Goal: Information Seeking & Learning: Find specific fact

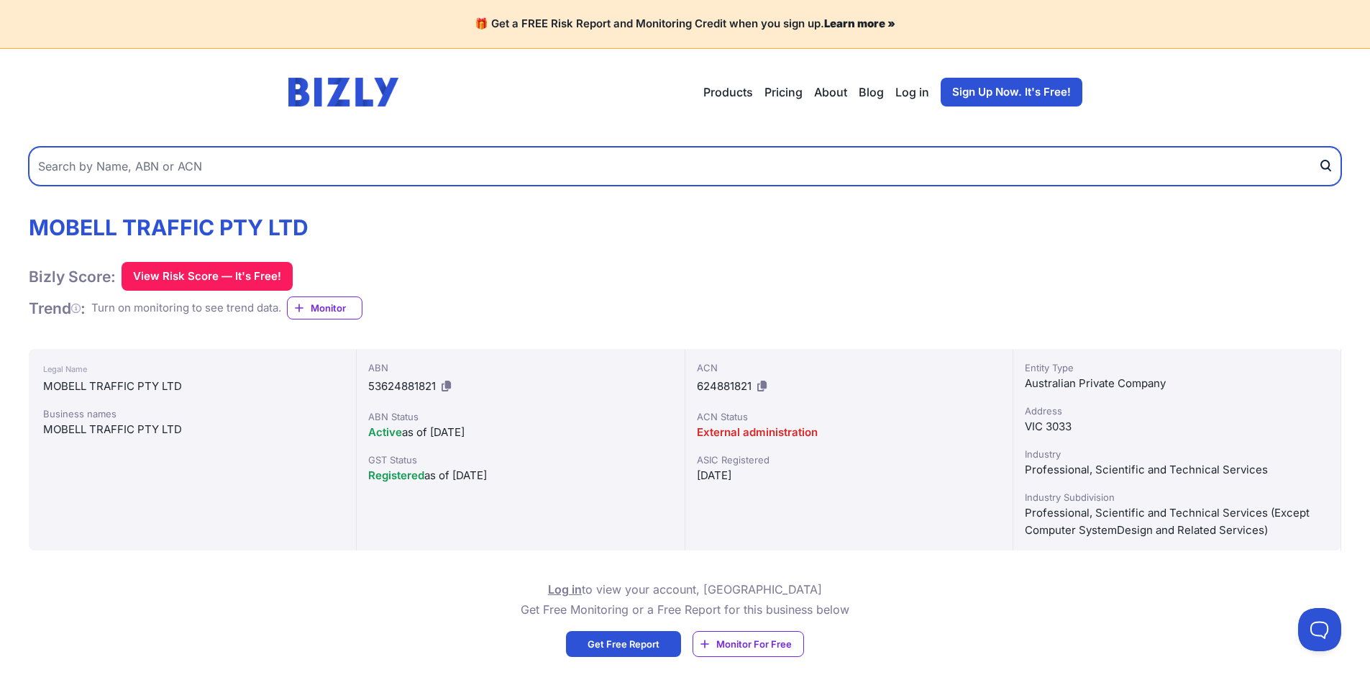
click at [419, 168] on input "text" at bounding box center [685, 166] width 1313 height 39
paste input "77 643 730 607"
type input "77 643 730 607"
click at [1319, 147] on button "submit" at bounding box center [1330, 166] width 23 height 39
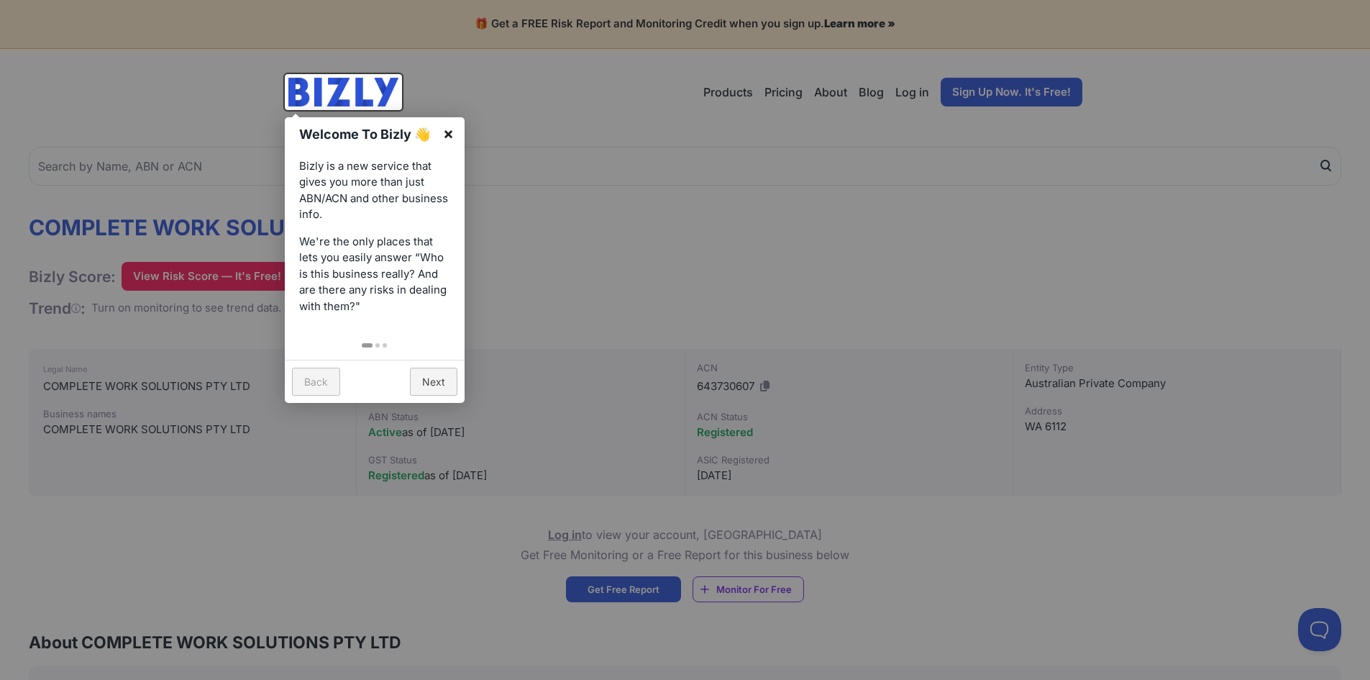
click at [445, 124] on link "×" at bounding box center [448, 133] width 32 height 32
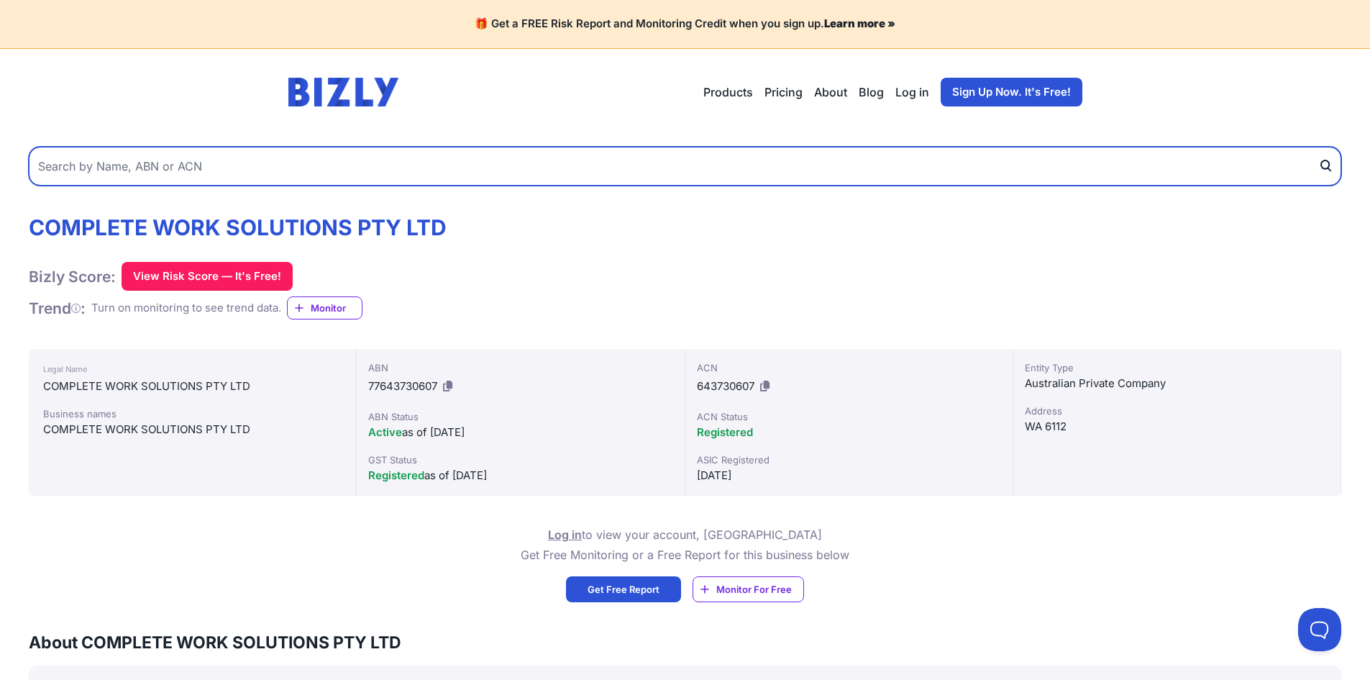
click at [315, 170] on input "text" at bounding box center [685, 166] width 1313 height 39
paste input "73 609 544 550"
type input "73 609 544 550"
click at [1319, 147] on button "submit" at bounding box center [1330, 166] width 23 height 39
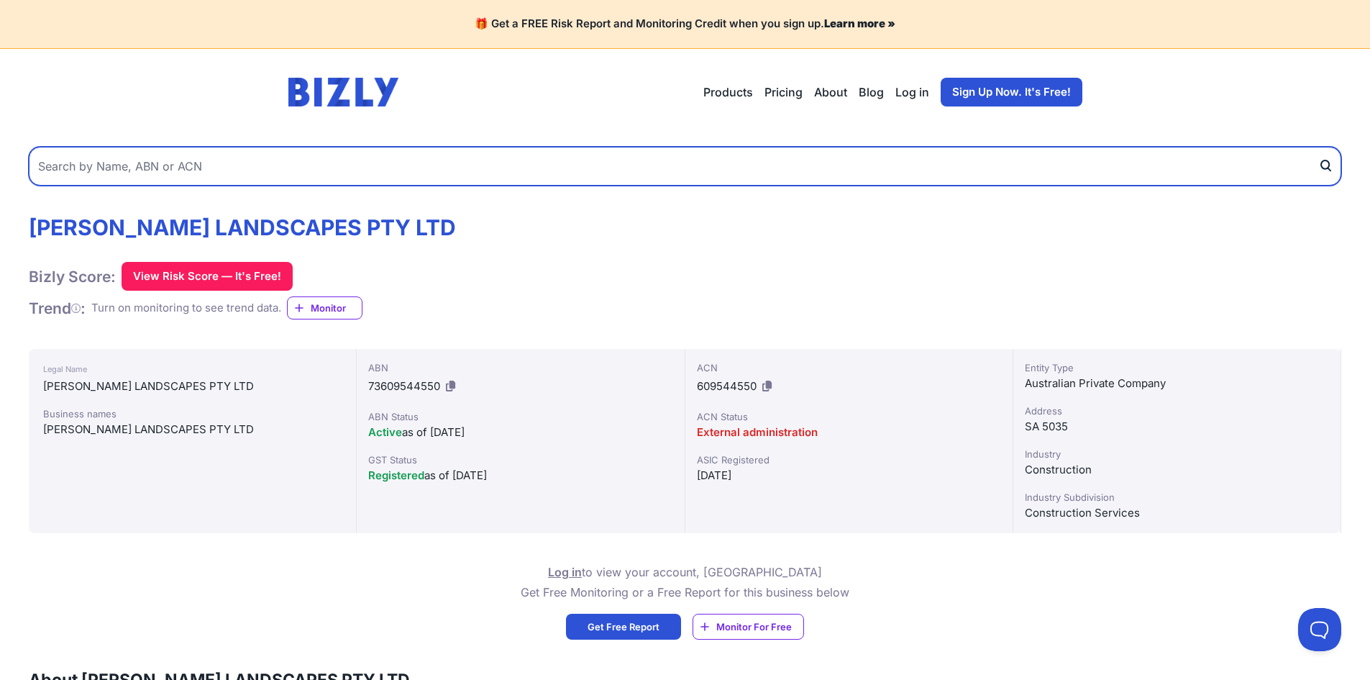
click at [331, 179] on input "text" at bounding box center [685, 166] width 1313 height 39
paste input "70 647 447 309"
type input "70 647 447 309"
click at [1319, 147] on button "submit" at bounding box center [1330, 166] width 23 height 39
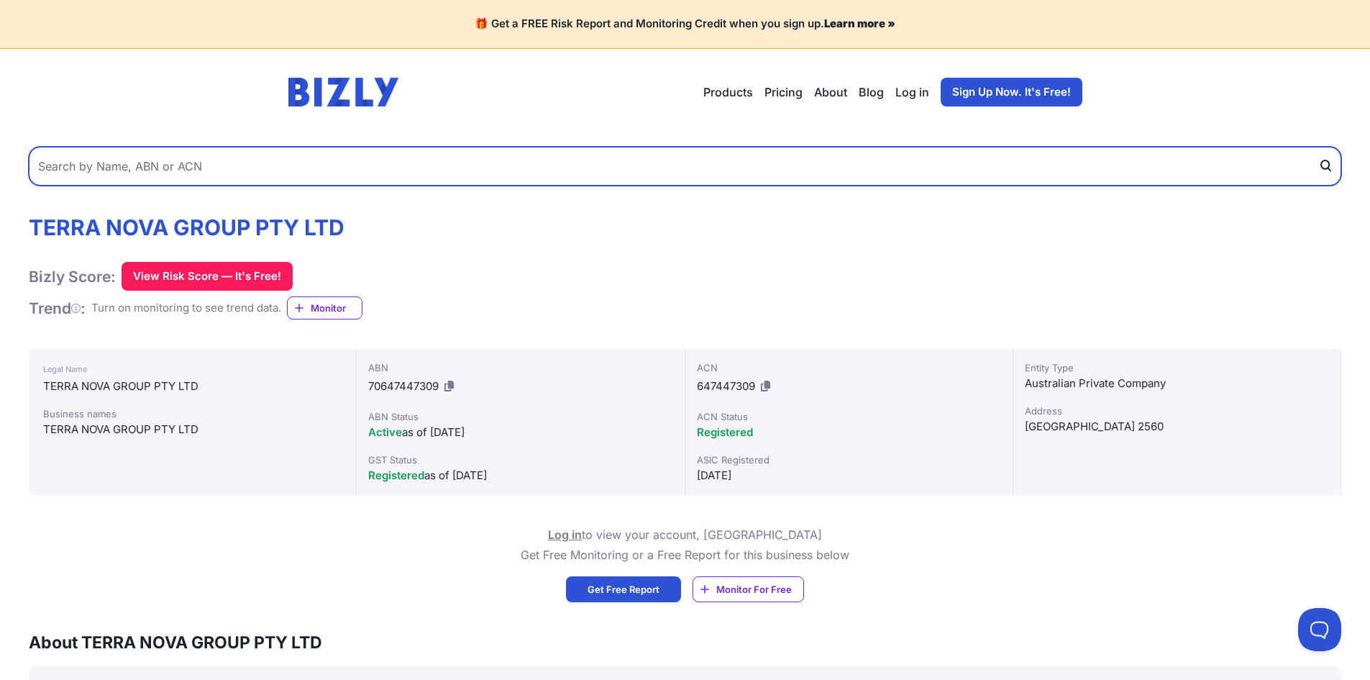
click at [514, 173] on input "text" at bounding box center [685, 166] width 1313 height 39
paste input "87 631 566 946"
type input "87 631 566 946"
click at [1319, 147] on button "submit" at bounding box center [1330, 166] width 23 height 39
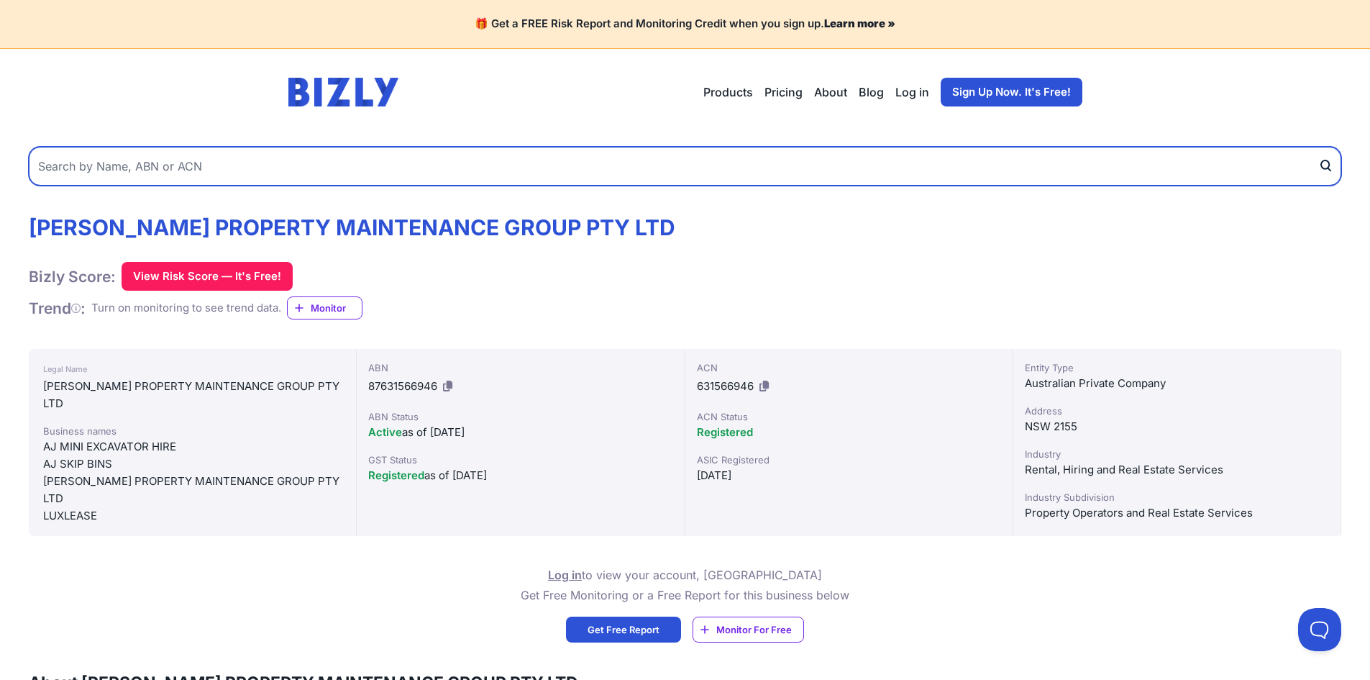
click at [717, 163] on input "text" at bounding box center [685, 166] width 1313 height 39
paste input "49 963 346 551"
type input "49 963 346 551"
click at [1319, 147] on button "submit" at bounding box center [1330, 166] width 23 height 39
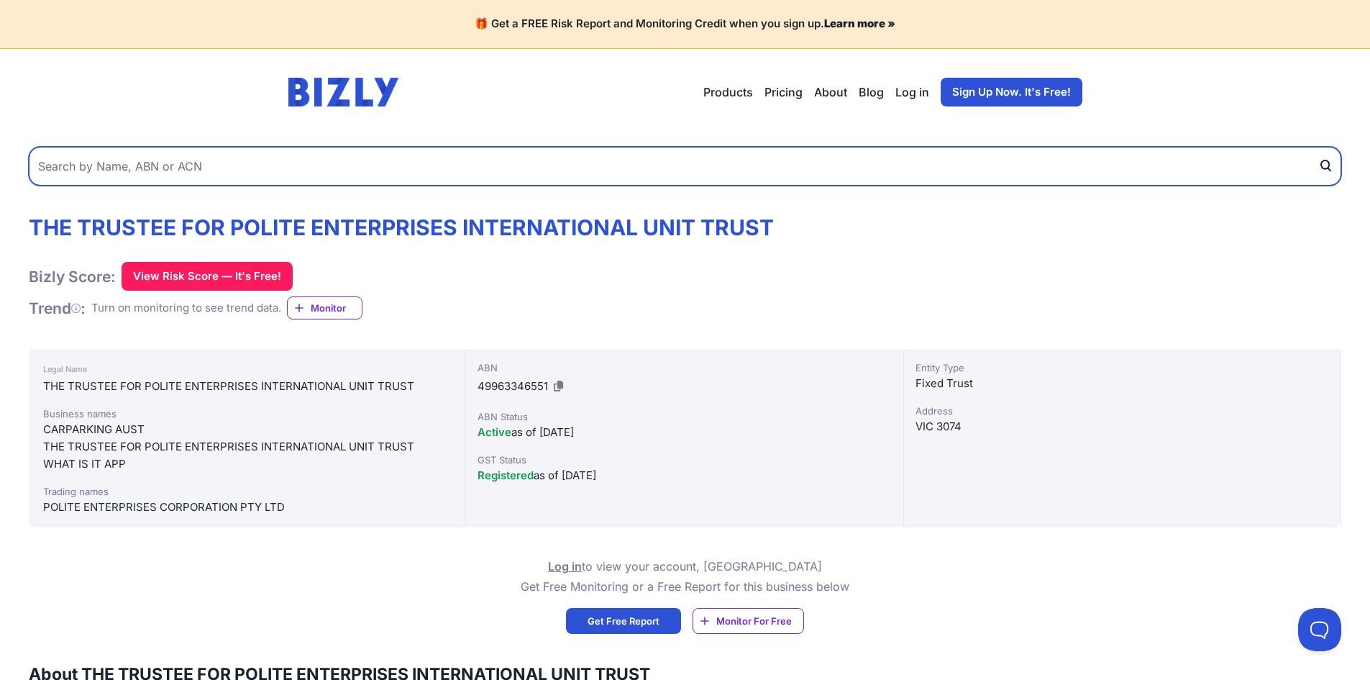
click at [467, 161] on input "text" at bounding box center [685, 166] width 1313 height 39
paste input "20 132 842 285"
type input "20 132 842 285"
click at [1319, 147] on button "submit" at bounding box center [1330, 166] width 23 height 39
